Goal: Use online tool/utility

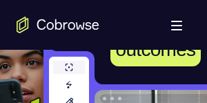
scroll to position [108, 0]
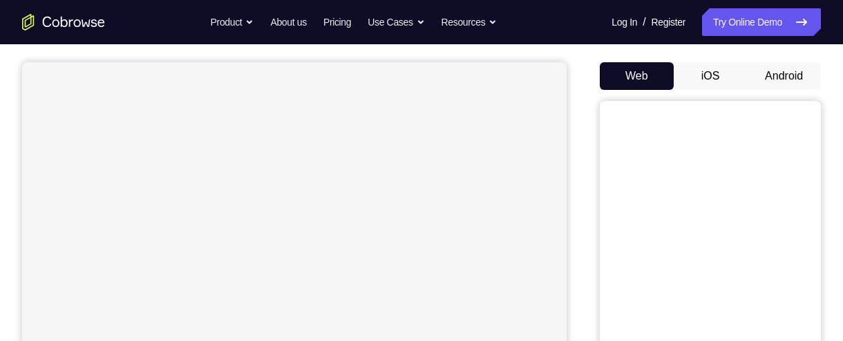
scroll to position [88, 0]
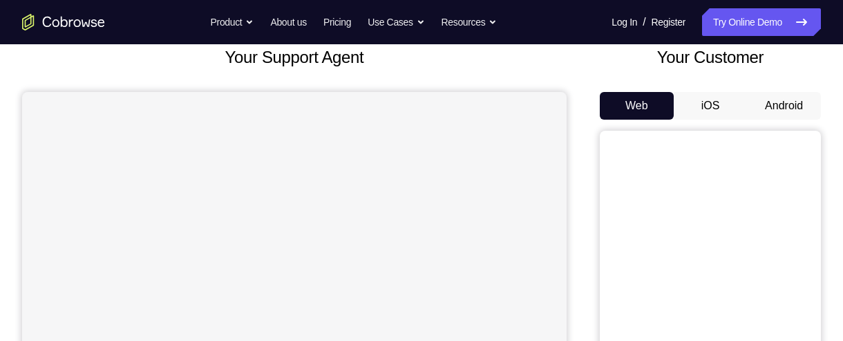
click at [792, 106] on button "Android" at bounding box center [784, 106] width 74 height 28
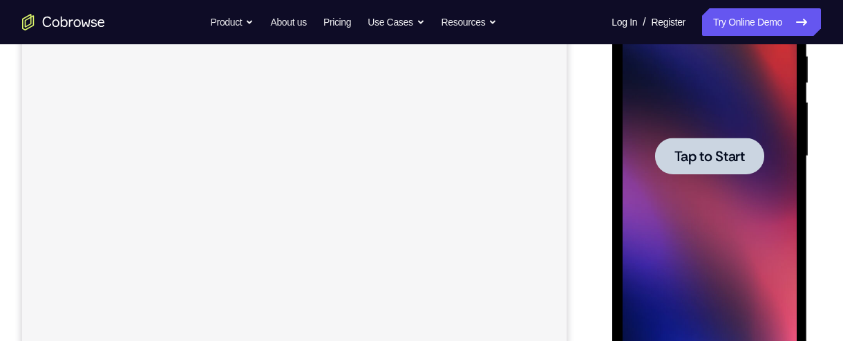
scroll to position [277, 0]
click at [742, 157] on span "Tap to Start" at bounding box center [709, 156] width 70 height 14
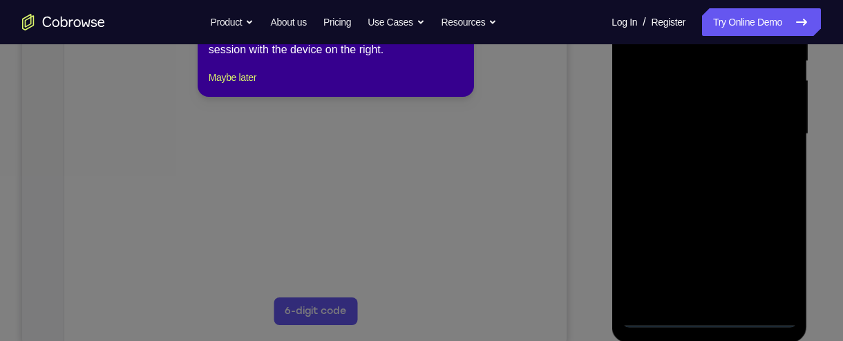
scroll to position [283, 0]
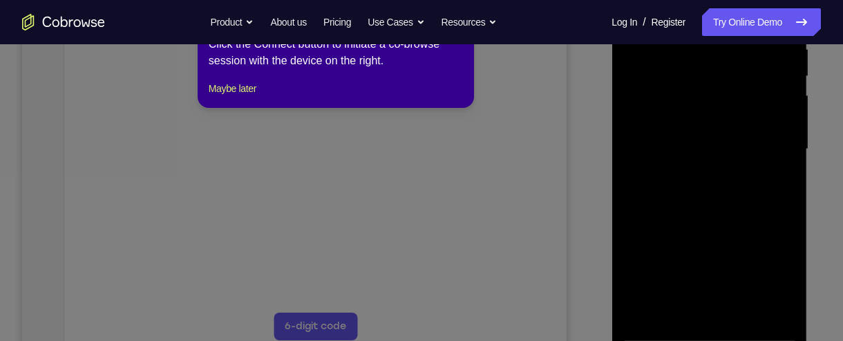
click at [677, 205] on icon at bounding box center [421, 162] width 843 height 358
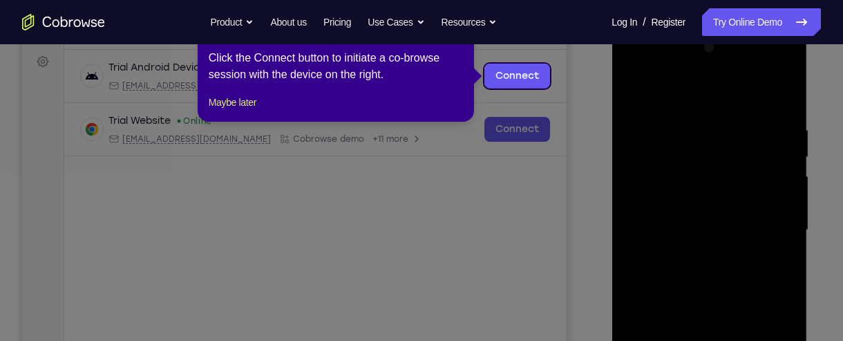
click at [558, 75] on icon at bounding box center [421, 170] width 843 height 341
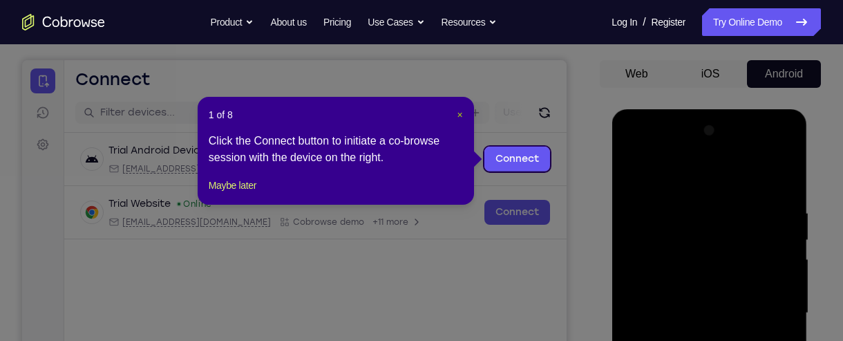
click at [460, 114] on span "×" at bounding box center [461, 114] width 6 height 11
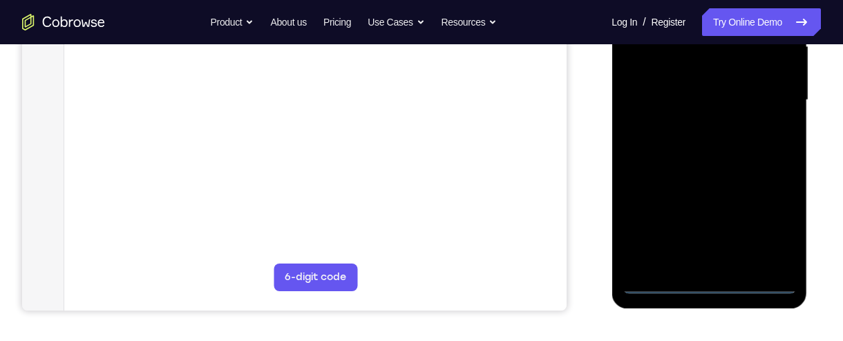
scroll to position [349, 0]
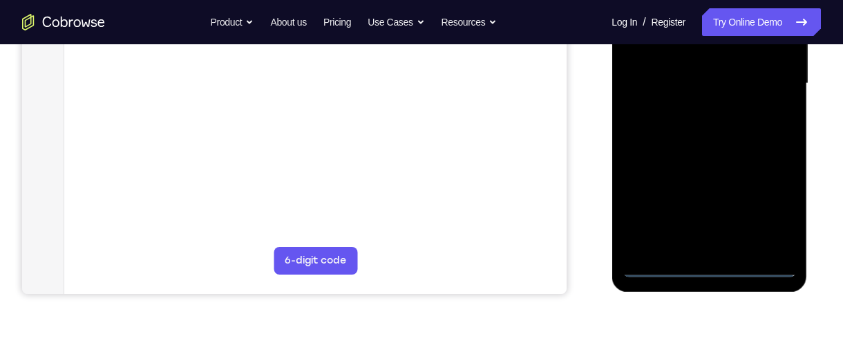
click at [710, 264] on div at bounding box center [709, 83] width 174 height 387
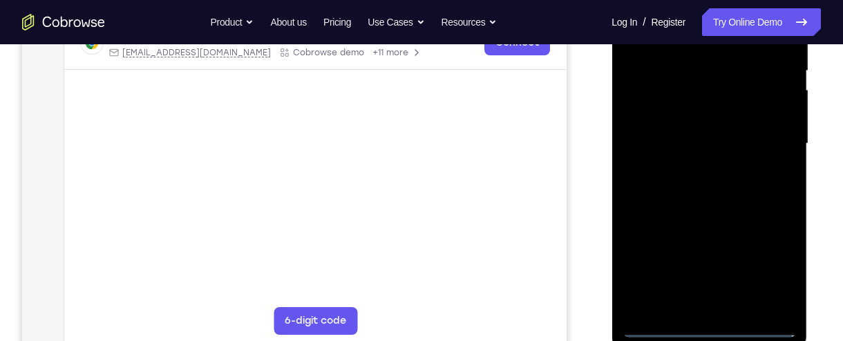
click at [762, 272] on div at bounding box center [709, 143] width 174 height 387
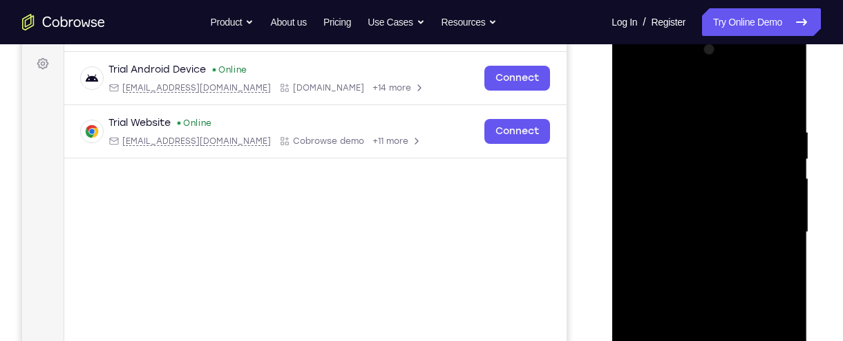
scroll to position [182, 0]
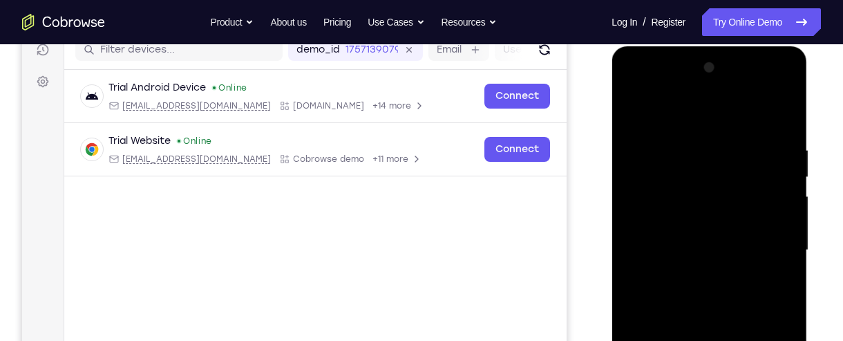
click at [740, 113] on div at bounding box center [709, 250] width 174 height 387
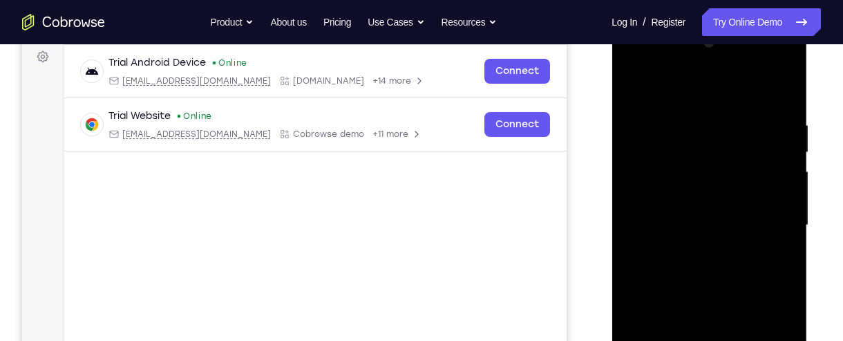
scroll to position [224, 0]
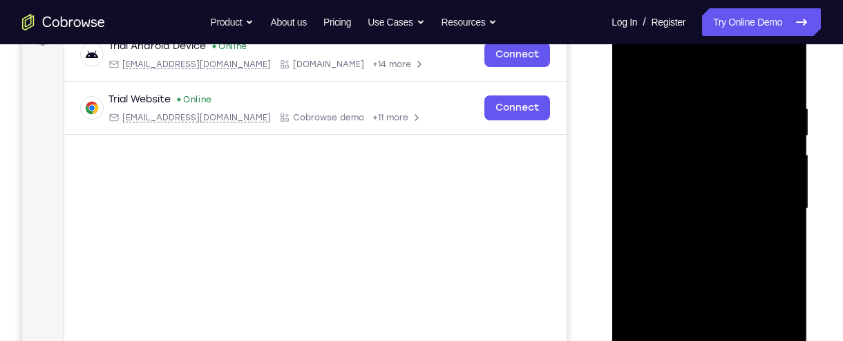
click at [769, 215] on div at bounding box center [709, 208] width 174 height 387
click at [697, 237] on div at bounding box center [709, 208] width 174 height 387
click at [727, 194] on div at bounding box center [709, 208] width 174 height 387
click at [690, 173] on div at bounding box center [709, 208] width 174 height 387
click at [741, 205] on div at bounding box center [709, 208] width 174 height 387
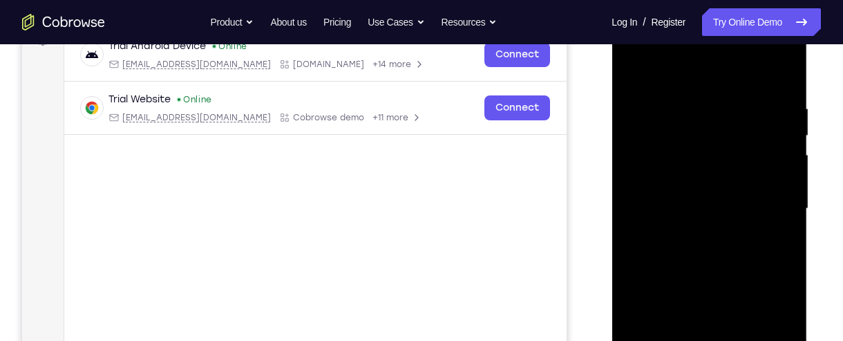
click at [726, 254] on div at bounding box center [709, 208] width 174 height 387
click at [735, 241] on div at bounding box center [709, 208] width 174 height 387
click at [804, 187] on div at bounding box center [710, 211] width 196 height 412
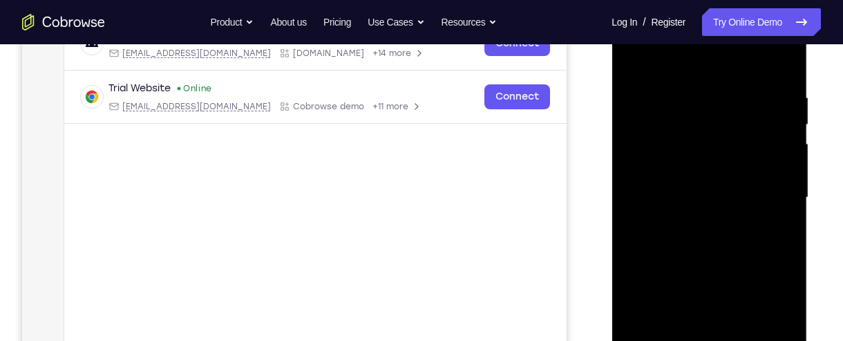
scroll to position [236, 0]
click at [748, 249] on div at bounding box center [709, 196] width 174 height 387
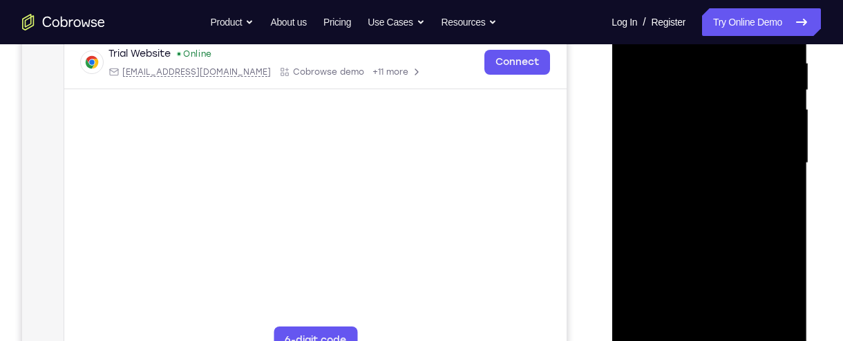
scroll to position [270, 0]
click at [784, 222] on div at bounding box center [709, 162] width 174 height 387
click at [784, 223] on div at bounding box center [709, 162] width 174 height 387
click at [784, 229] on div at bounding box center [709, 162] width 174 height 387
click at [784, 227] on div at bounding box center [709, 162] width 174 height 387
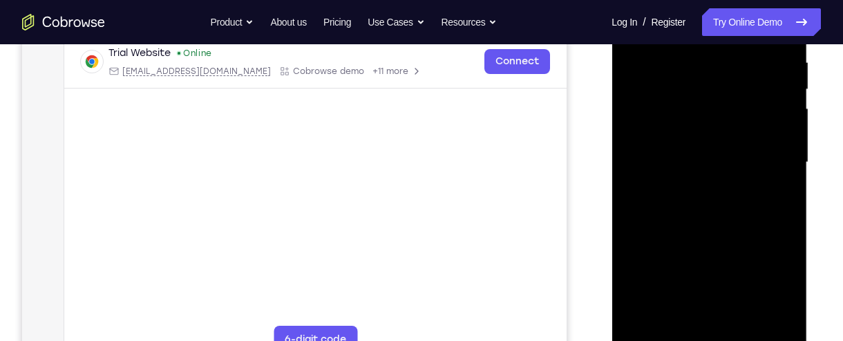
click at [784, 227] on div at bounding box center [709, 162] width 174 height 387
click at [786, 226] on div at bounding box center [709, 162] width 174 height 387
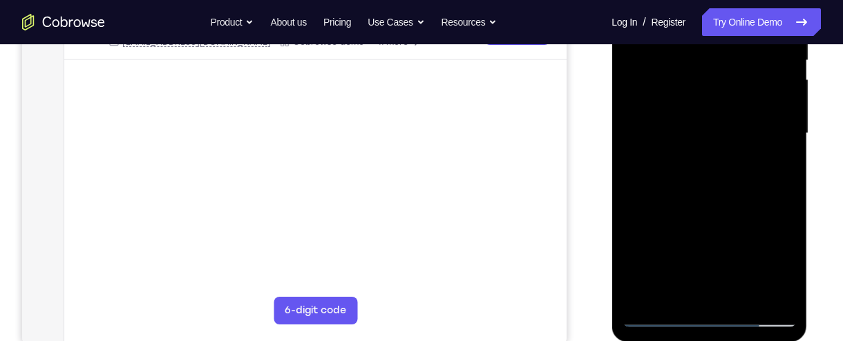
scroll to position [303, 0]
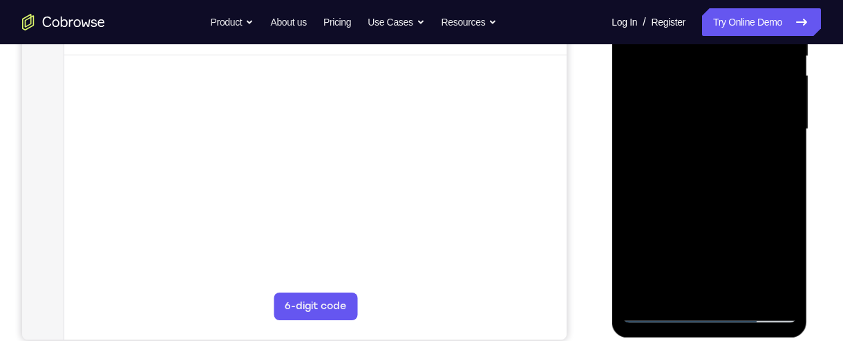
click at [784, 191] on div at bounding box center [709, 129] width 174 height 387
click at [785, 168] on div at bounding box center [709, 129] width 174 height 387
click at [630, 171] on div at bounding box center [709, 129] width 174 height 387
click at [634, 176] on div at bounding box center [709, 129] width 174 height 387
click at [634, 171] on div at bounding box center [709, 129] width 174 height 387
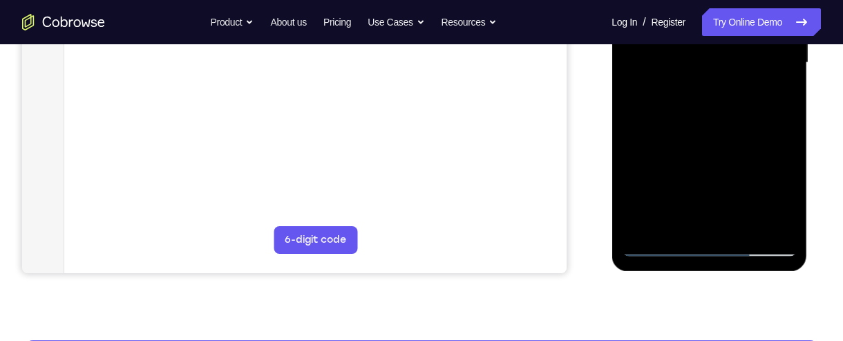
scroll to position [379, 0]
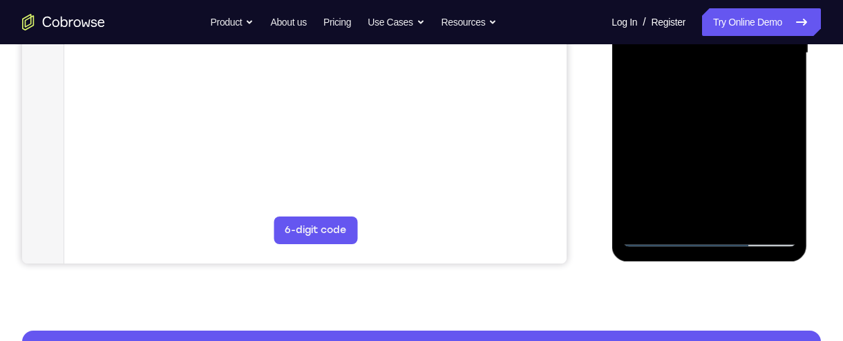
click at [744, 216] on div at bounding box center [709, 53] width 174 height 387
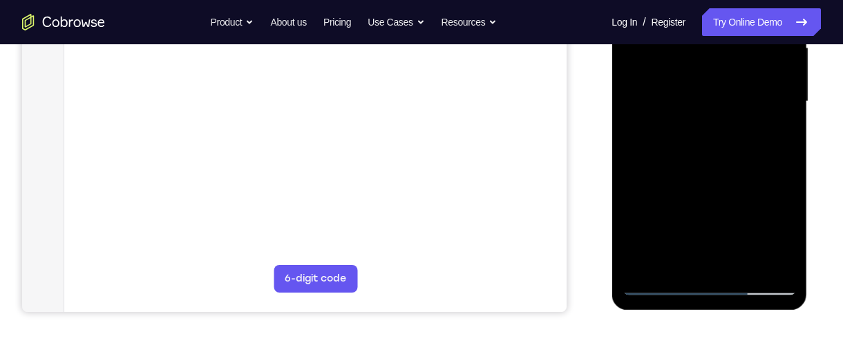
click at [805, 236] on div at bounding box center [710, 104] width 196 height 412
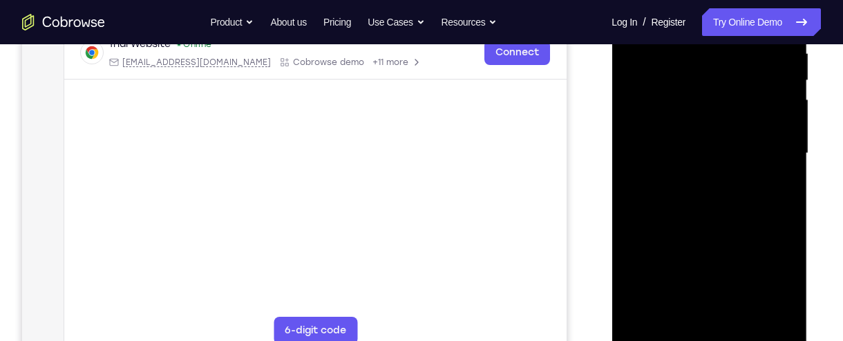
scroll to position [278, 0]
click at [729, 231] on div at bounding box center [709, 154] width 174 height 387
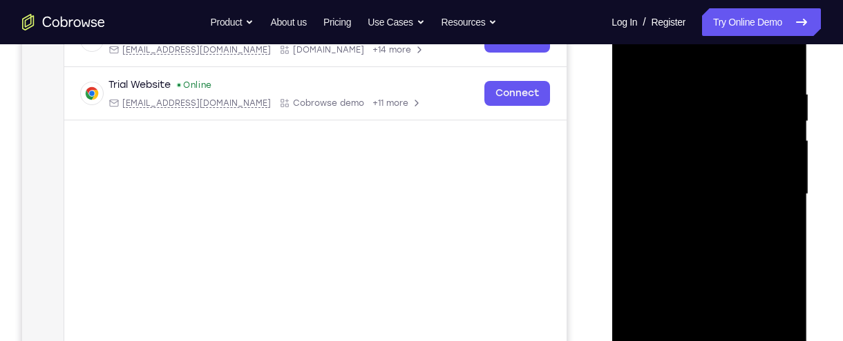
scroll to position [233, 0]
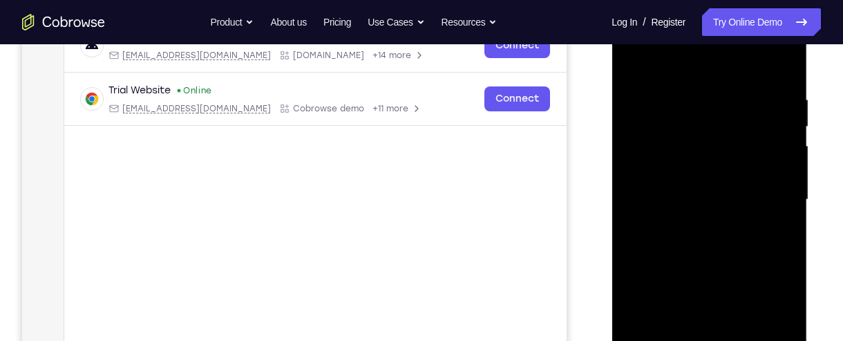
click at [635, 61] on div at bounding box center [709, 199] width 174 height 387
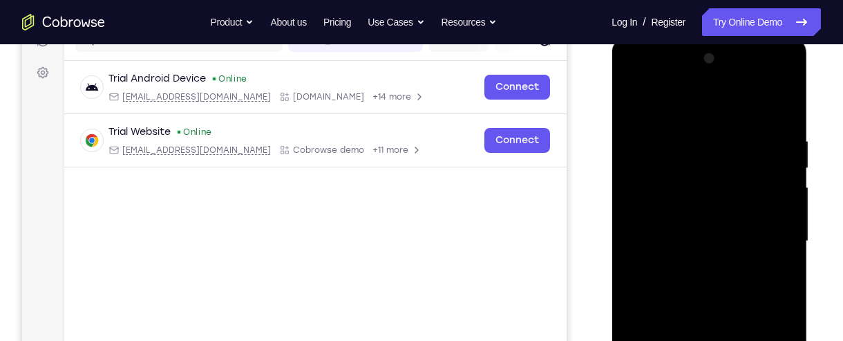
scroll to position [197, 0]
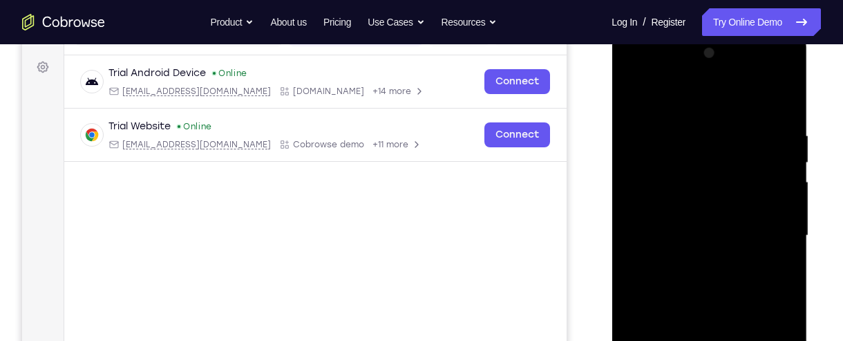
click at [783, 93] on div at bounding box center [709, 235] width 174 height 387
click at [634, 96] on div at bounding box center [709, 235] width 174 height 387
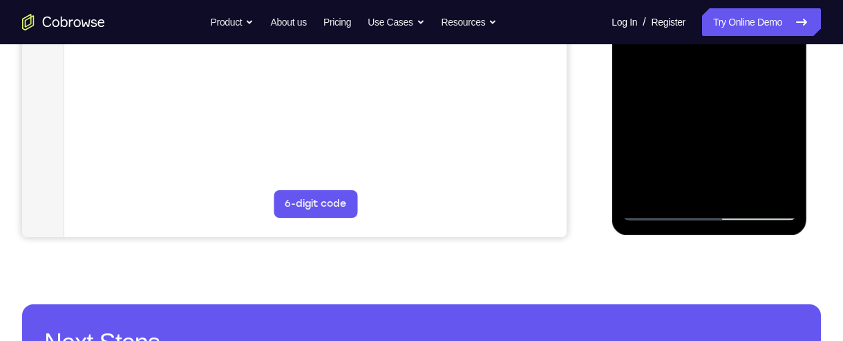
scroll to position [405, 0]
click at [675, 191] on div at bounding box center [709, 27] width 174 height 387
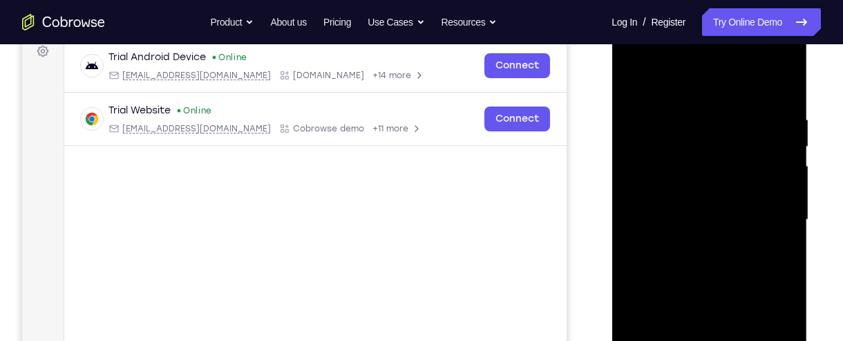
scroll to position [206, 0]
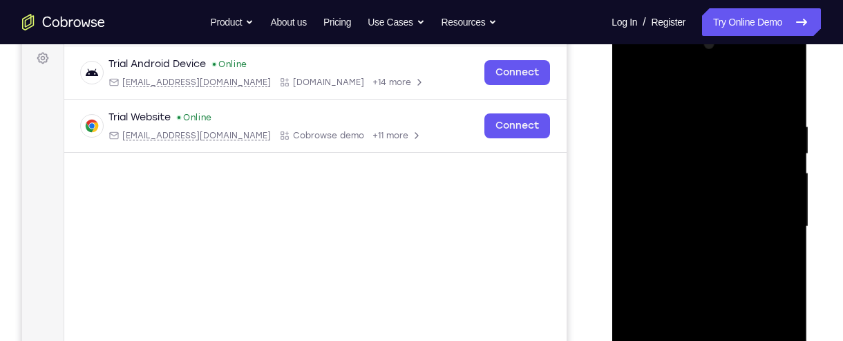
click at [729, 91] on div at bounding box center [709, 226] width 174 height 387
click at [720, 132] on div at bounding box center [709, 226] width 174 height 387
click at [713, 135] on div at bounding box center [709, 226] width 174 height 387
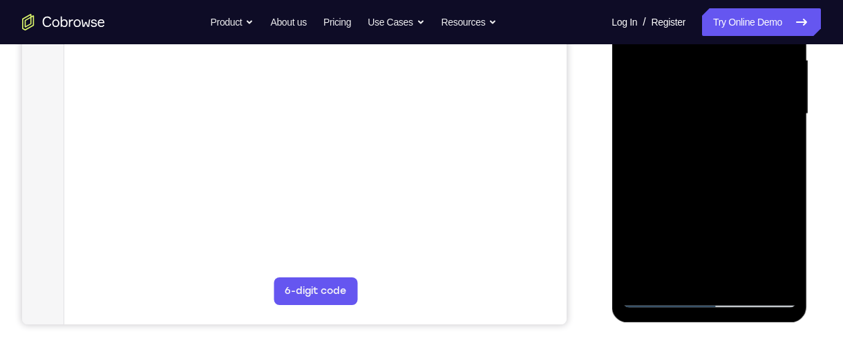
scroll to position [321, 0]
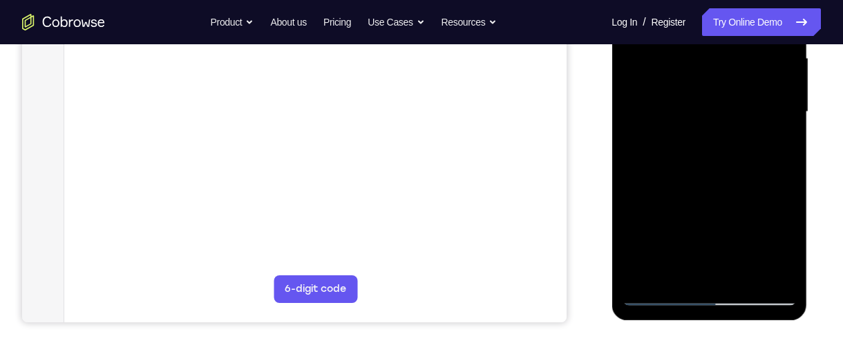
click at [695, 277] on div at bounding box center [709, 111] width 174 height 387
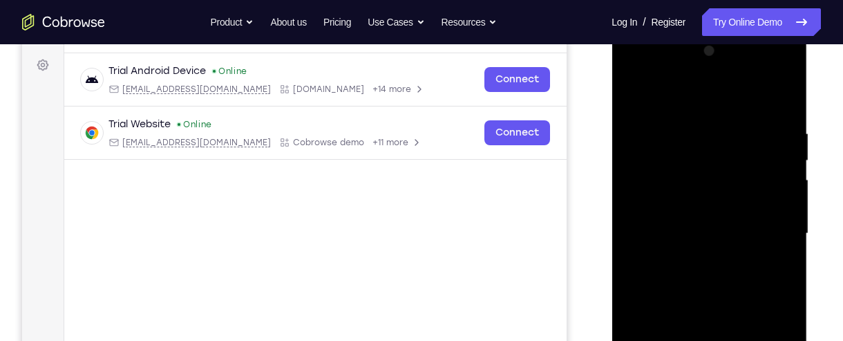
scroll to position [195, 0]
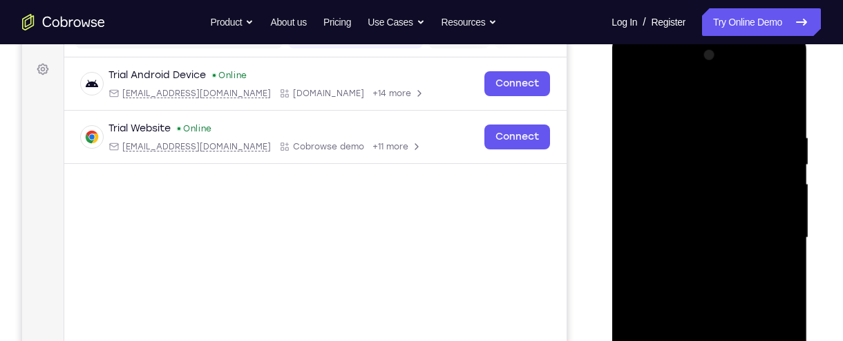
click at [707, 144] on div at bounding box center [709, 237] width 174 height 387
click at [633, 96] on div at bounding box center [709, 237] width 174 height 387
click at [690, 168] on div at bounding box center [709, 237] width 174 height 387
click at [721, 147] on div at bounding box center [709, 237] width 174 height 387
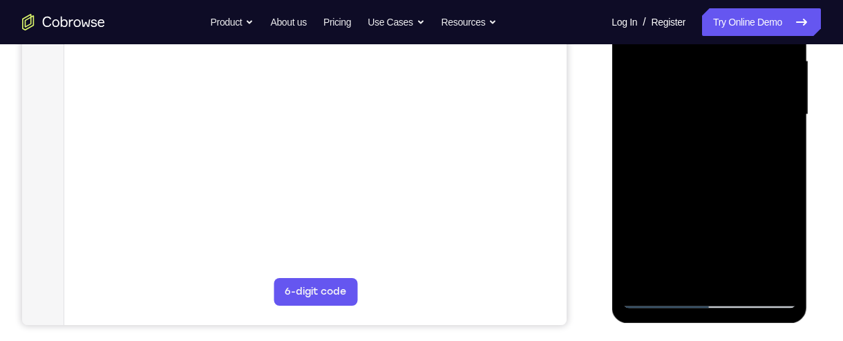
scroll to position [326, 0]
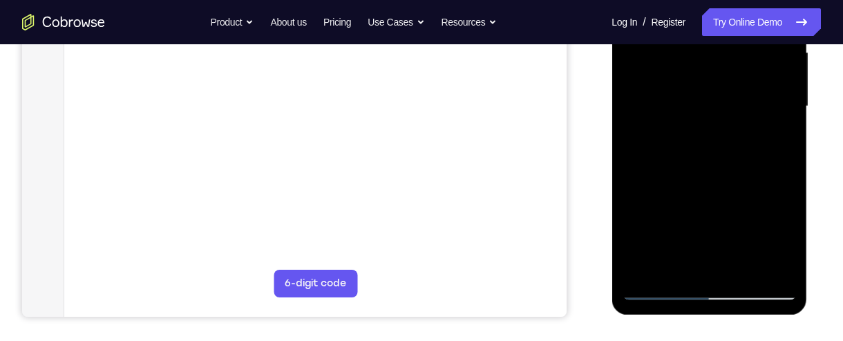
click at [700, 266] on div at bounding box center [709, 106] width 174 height 387
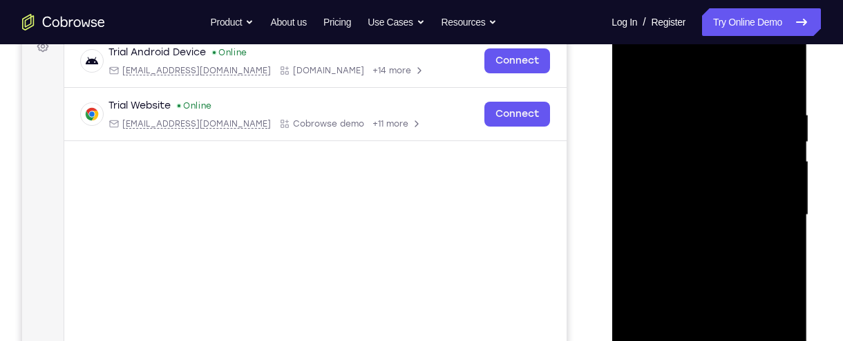
scroll to position [218, 0]
click at [632, 72] on div at bounding box center [709, 214] width 174 height 387
click at [726, 144] on div at bounding box center [709, 214] width 174 height 387
click at [719, 123] on div at bounding box center [709, 214] width 174 height 387
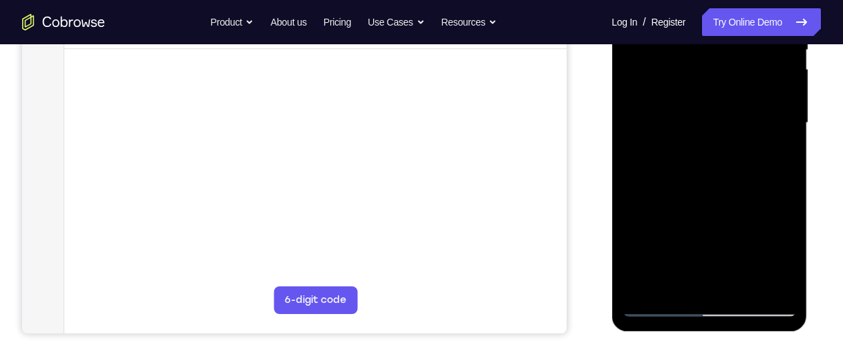
scroll to position [321, 0]
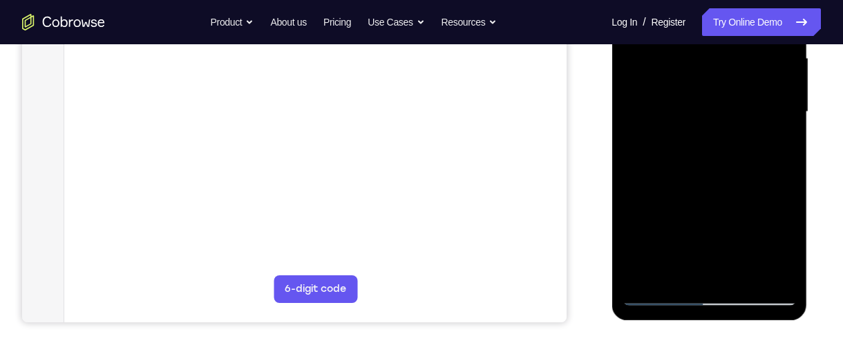
click at [696, 271] on div at bounding box center [709, 111] width 174 height 387
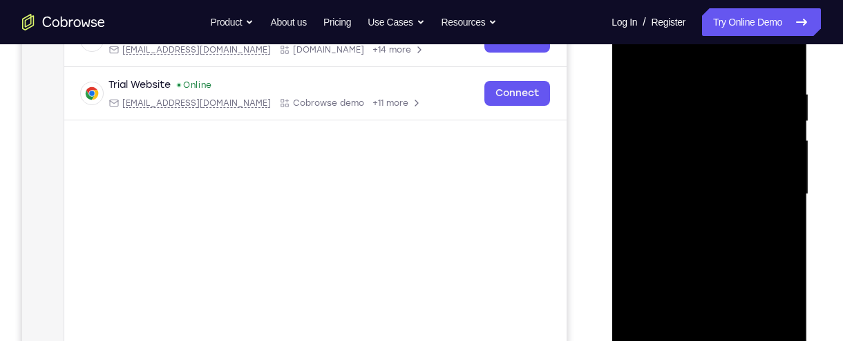
scroll to position [224, 0]
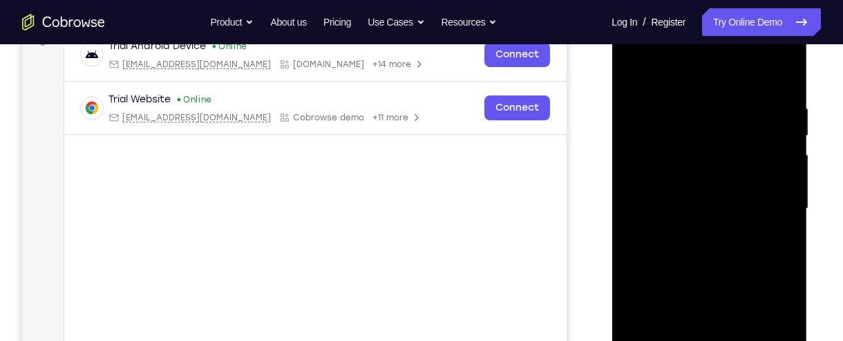
click at [634, 70] on div at bounding box center [709, 208] width 174 height 387
click at [707, 135] on div at bounding box center [709, 208] width 174 height 387
click at [696, 113] on div at bounding box center [709, 208] width 174 height 387
click at [633, 72] on div at bounding box center [709, 208] width 174 height 387
click at [730, 140] on div at bounding box center [709, 208] width 174 height 387
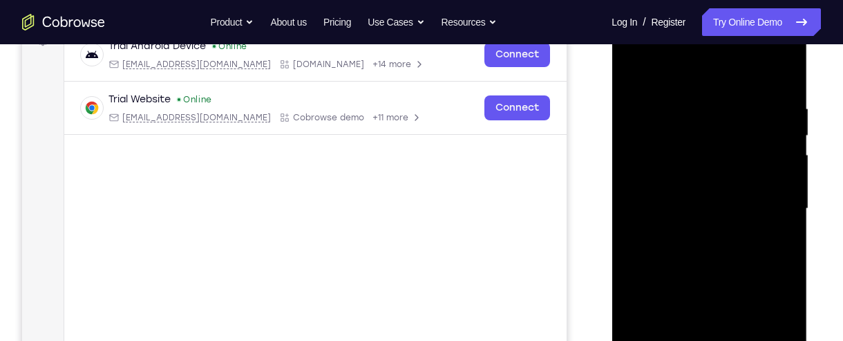
click at [703, 115] on div at bounding box center [709, 208] width 174 height 387
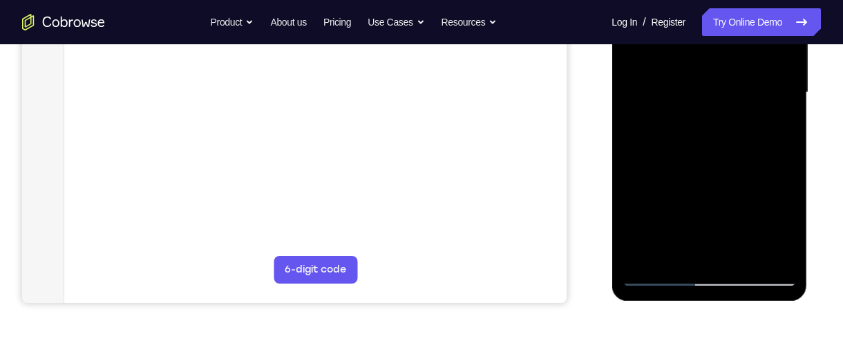
scroll to position [344, 0]
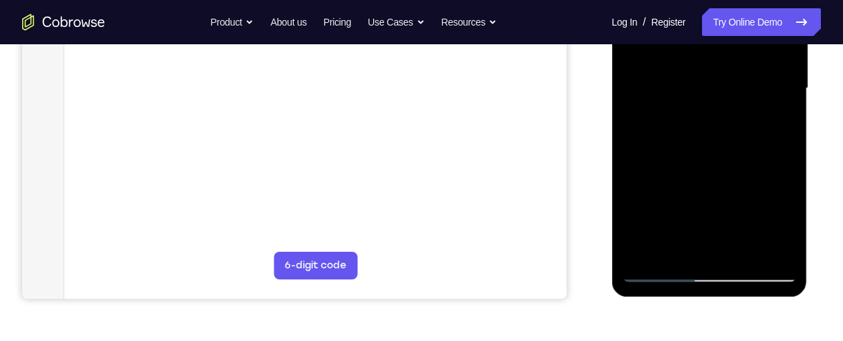
click at [771, 255] on div at bounding box center [709, 88] width 174 height 387
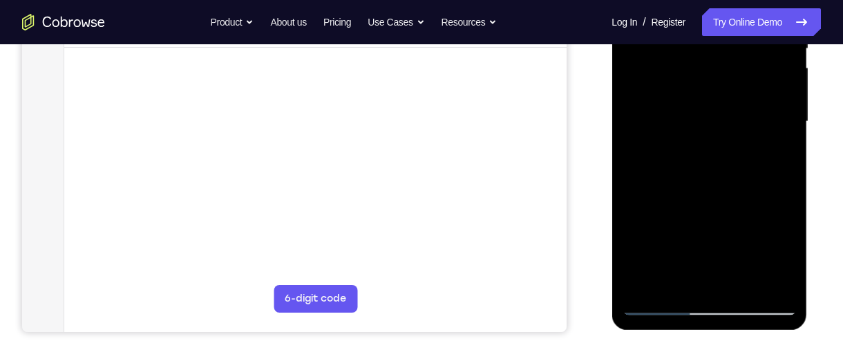
scroll to position [312, 0]
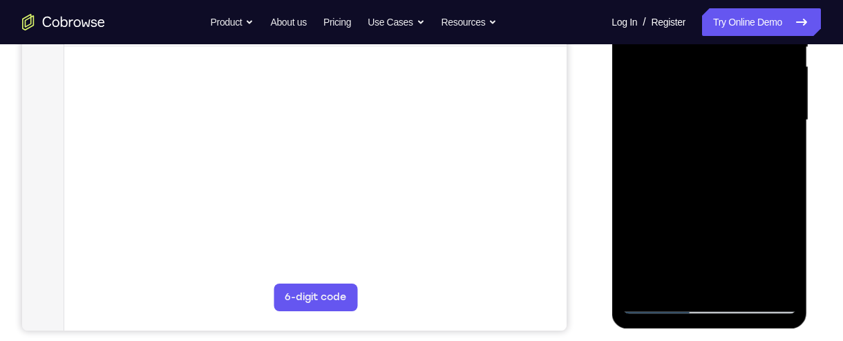
click at [641, 279] on div at bounding box center [709, 120] width 174 height 387
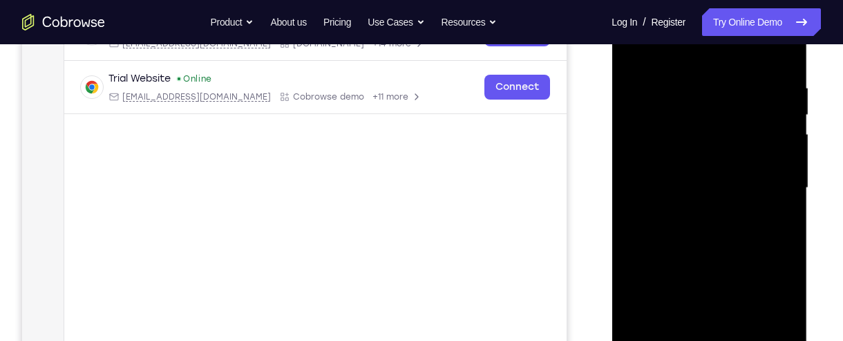
scroll to position [234, 0]
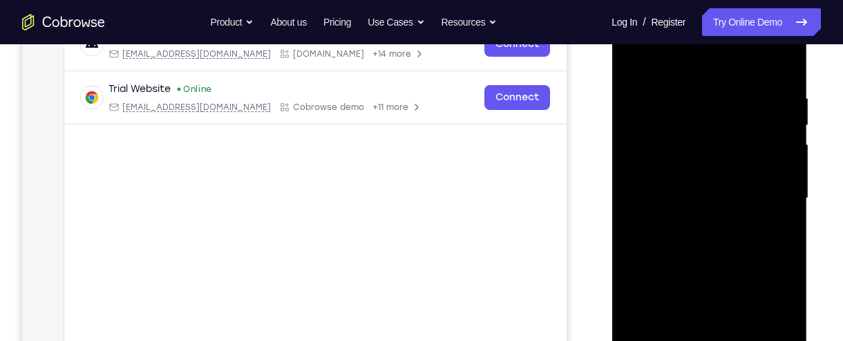
click at [693, 91] on div at bounding box center [709, 198] width 174 height 387
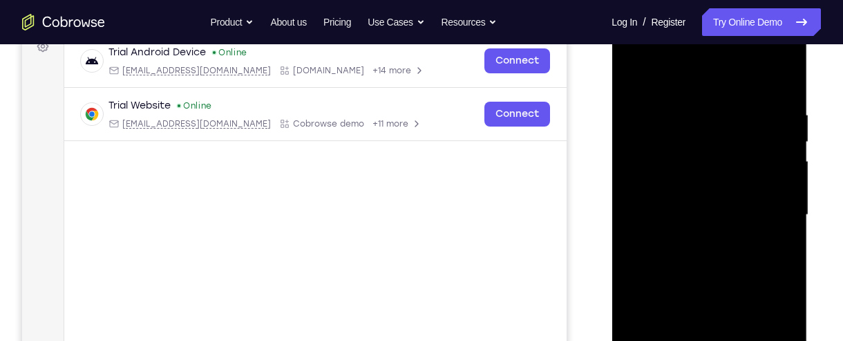
scroll to position [218, 0]
click at [777, 167] on div at bounding box center [709, 214] width 174 height 387
click at [782, 156] on div at bounding box center [709, 214] width 174 height 387
click at [776, 156] on div at bounding box center [709, 214] width 174 height 387
click at [767, 160] on div at bounding box center [709, 214] width 174 height 387
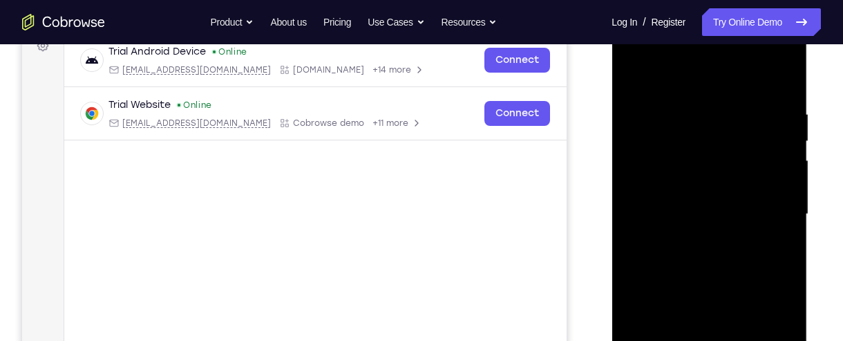
click at [770, 159] on div at bounding box center [709, 214] width 174 height 387
click at [774, 153] on div at bounding box center [709, 214] width 174 height 387
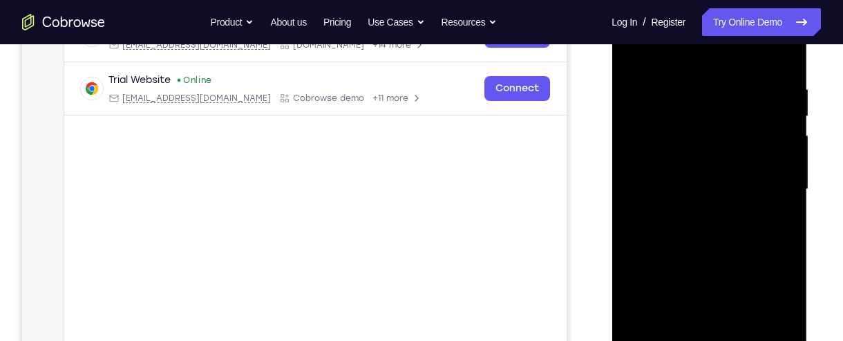
scroll to position [245, 0]
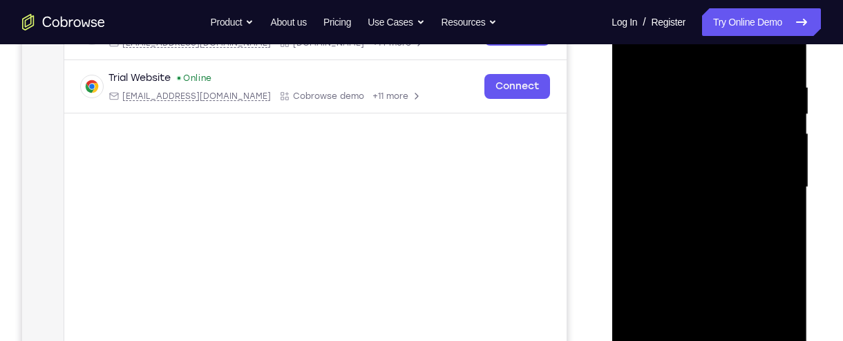
click at [775, 158] on div at bounding box center [709, 187] width 174 height 387
click at [776, 147] on div at bounding box center [709, 187] width 174 height 387
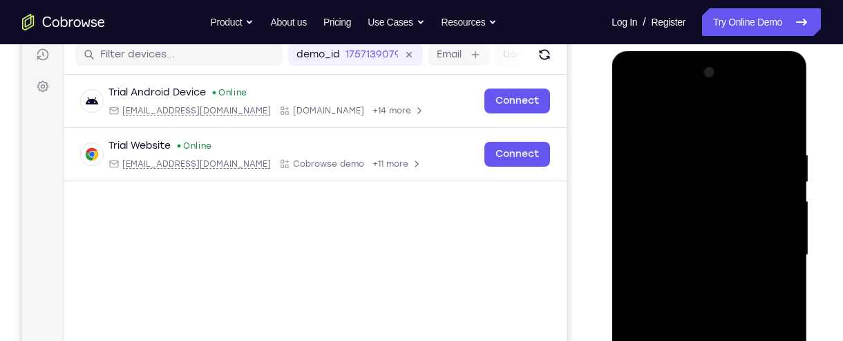
scroll to position [177, 0]
click at [782, 121] on div at bounding box center [709, 255] width 174 height 387
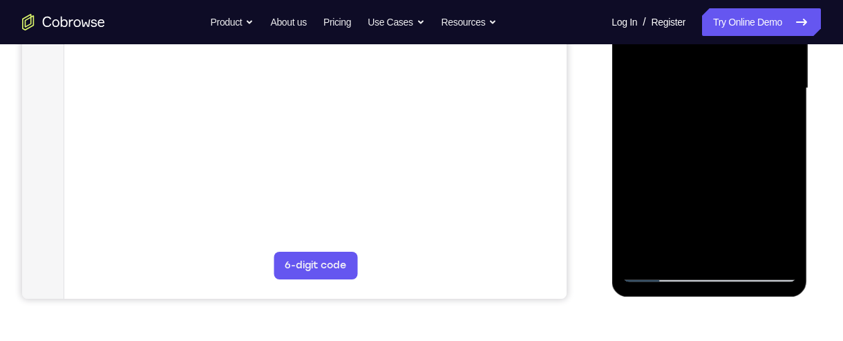
scroll to position [346, 0]
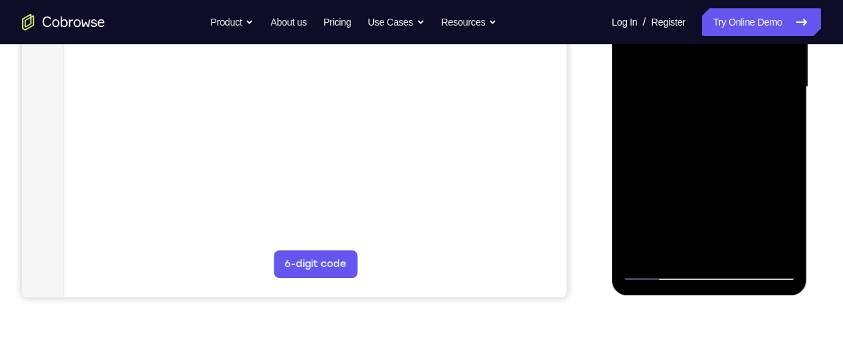
click at [744, 252] on div at bounding box center [709, 87] width 174 height 387
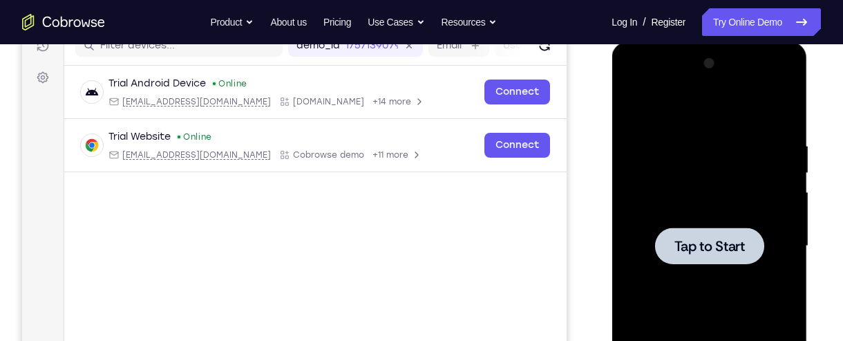
scroll to position [182, 0]
